Goal: Entertainment & Leisure: Browse casually

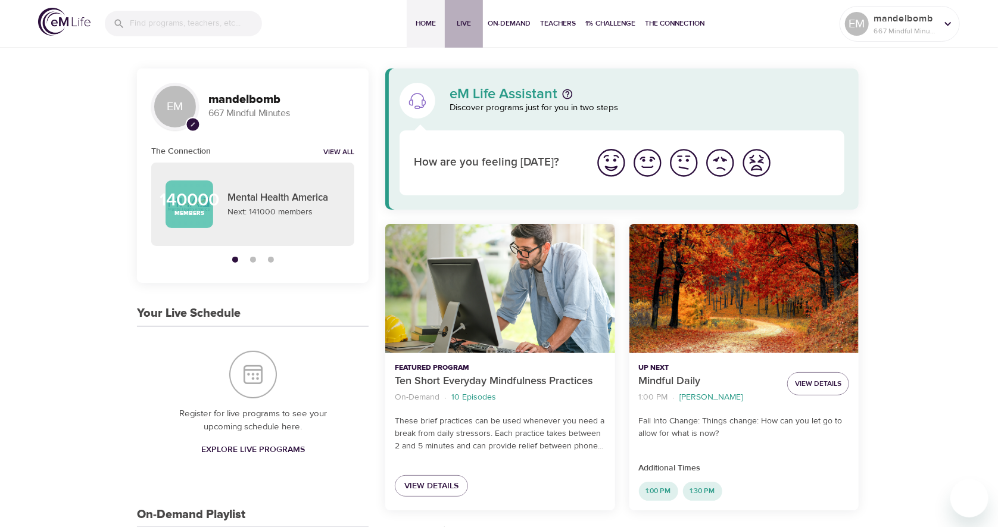
click at [456, 29] on span "Live" at bounding box center [464, 23] width 29 height 13
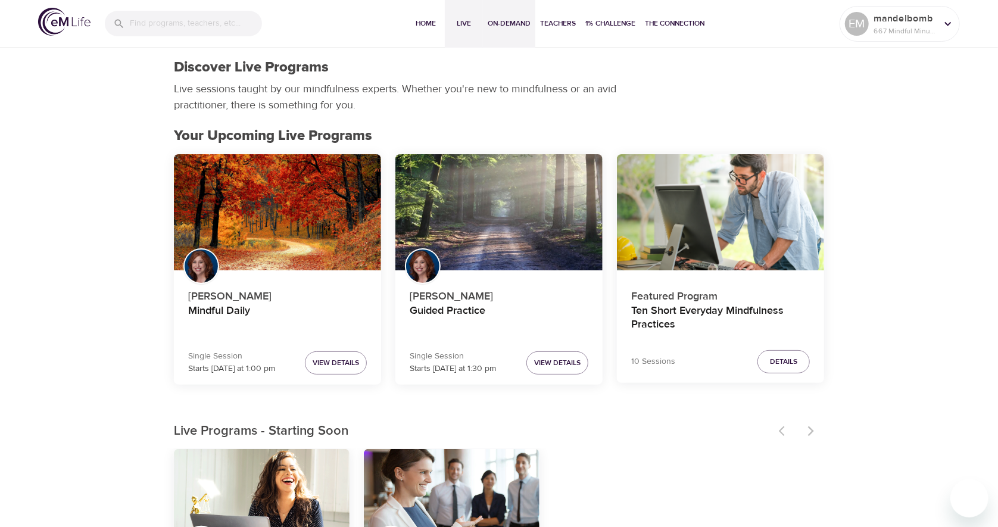
click at [499, 25] on span "On-Demand" at bounding box center [509, 23] width 43 height 13
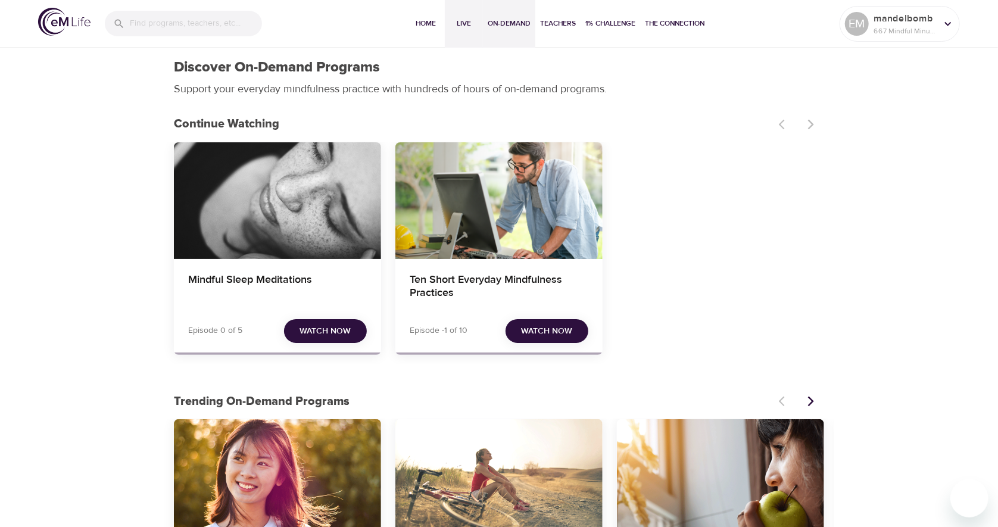
click at [464, 26] on span "Live" at bounding box center [464, 23] width 29 height 13
